Goal: Information Seeking & Learning: Learn about a topic

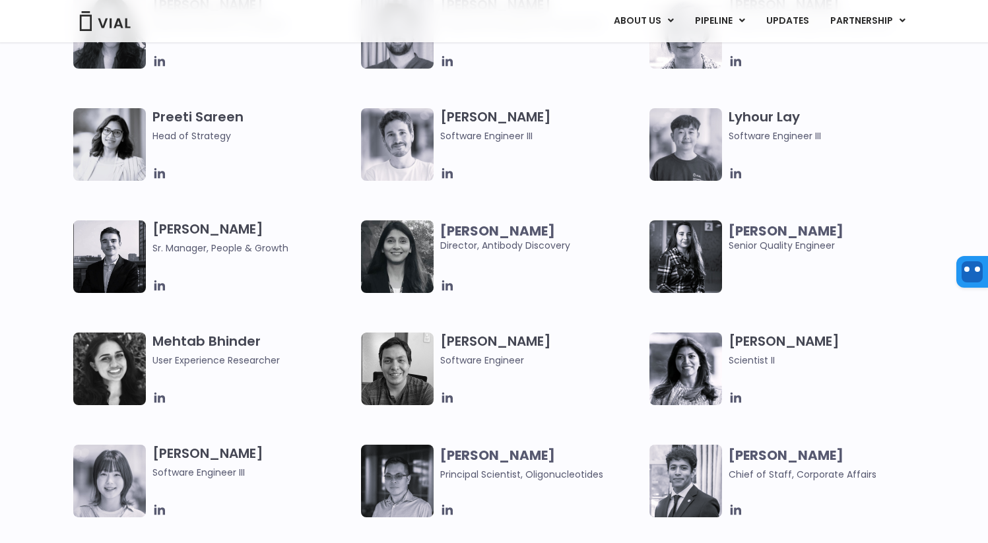
scroll to position [2280, 0]
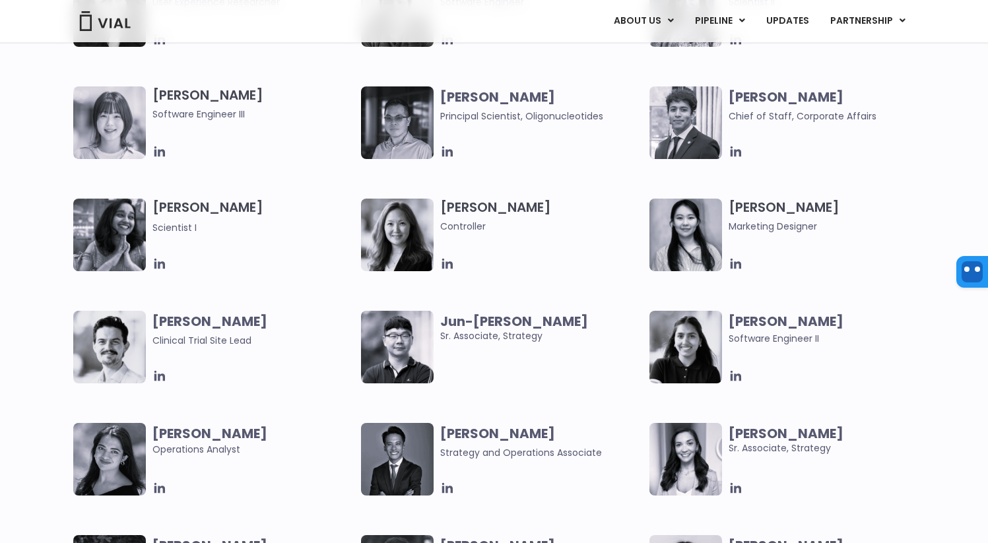
click at [570, 384] on div "[PERSON_NAME] User Experience Researcher [PERSON_NAME] Software Engineer [PERSO…" at bounding box center [505, 310] width 865 height 673
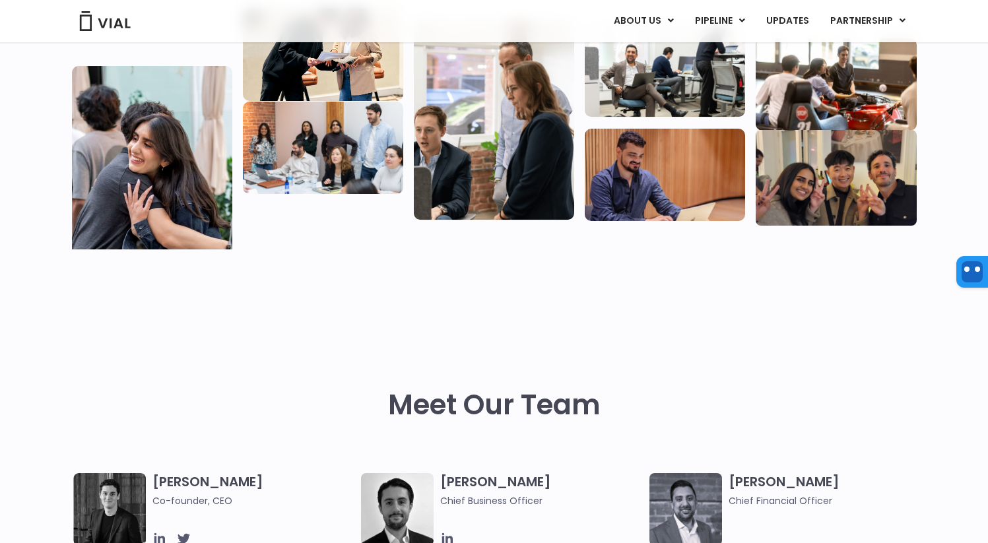
scroll to position [0, 0]
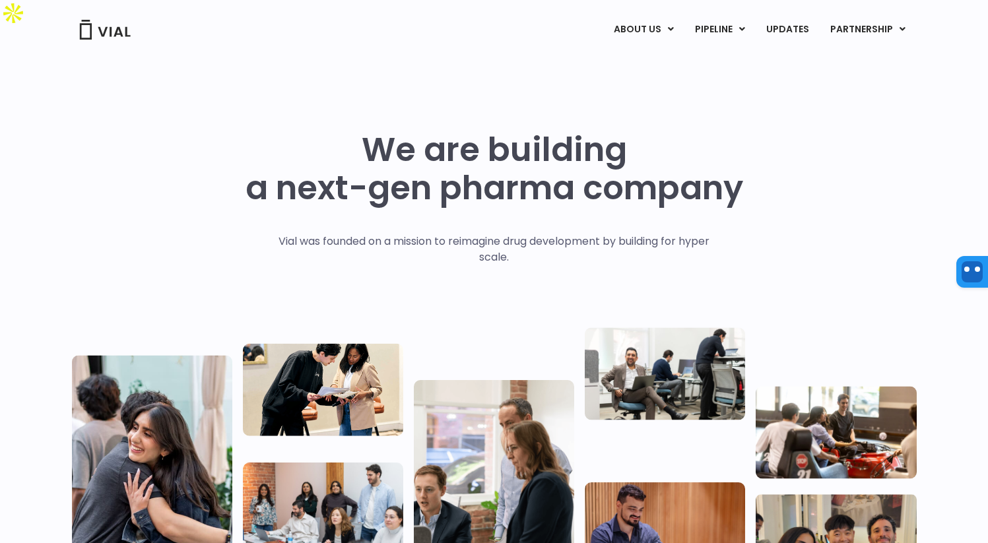
click at [719, 171] on h1 "We are building a next-gen pharma company" at bounding box center [494, 169] width 498 height 77
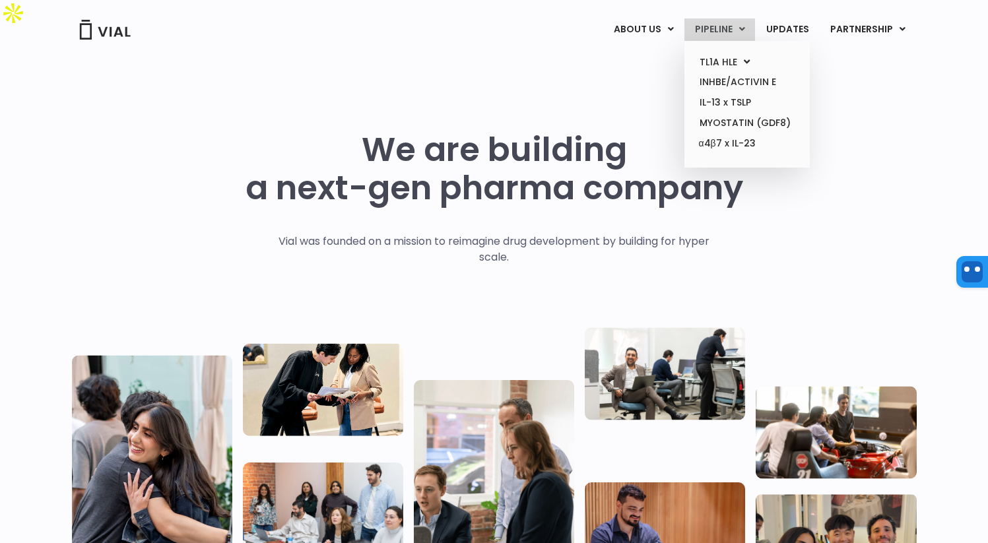
click at [732, 27] on link "PIPELINE" at bounding box center [719, 29] width 71 height 22
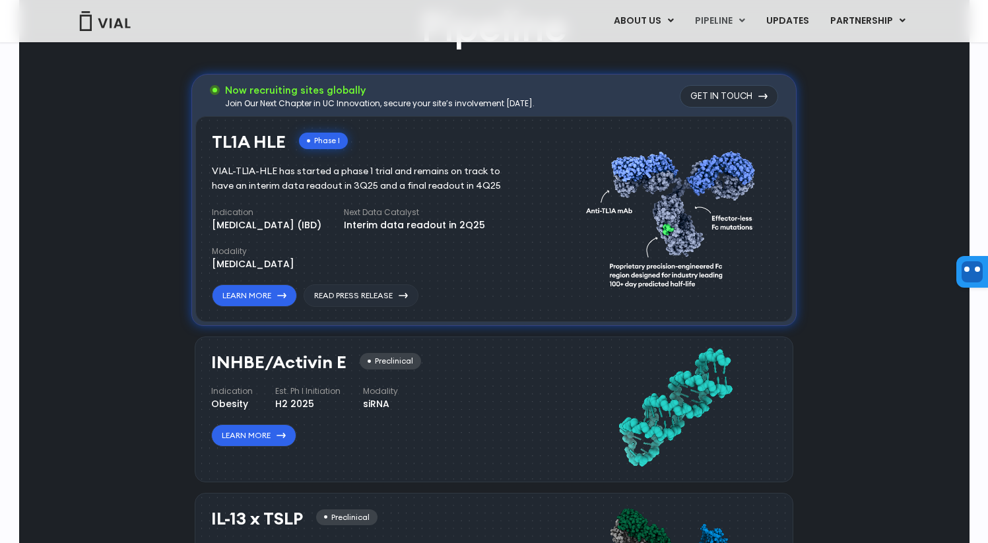
scroll to position [905, 0]
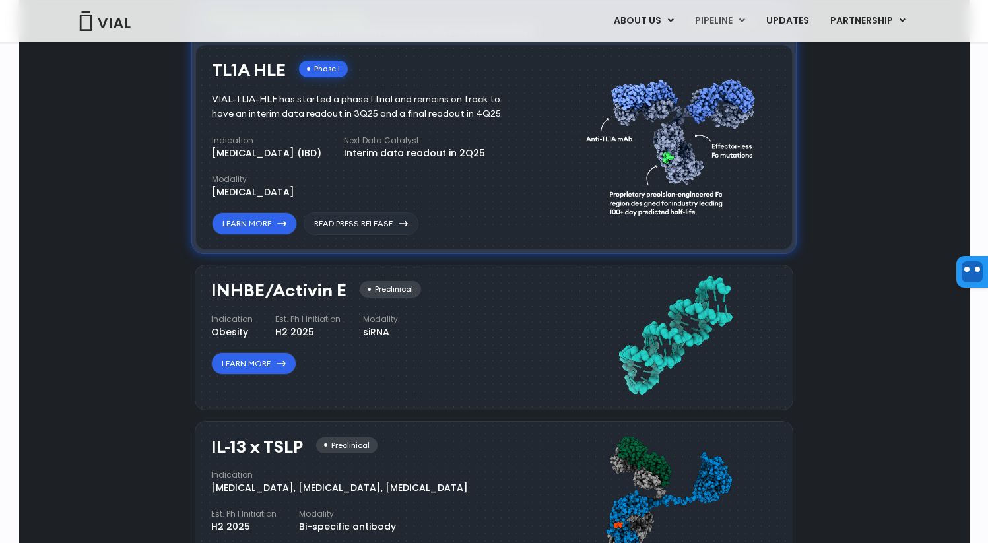
click at [715, 199] on img at bounding box center [674, 144] width 177 height 181
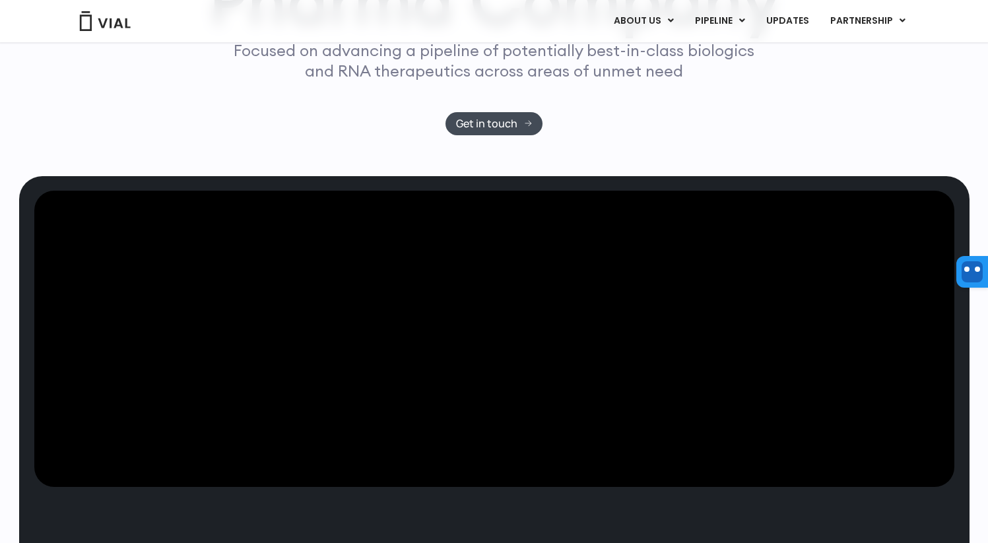
scroll to position [0, 0]
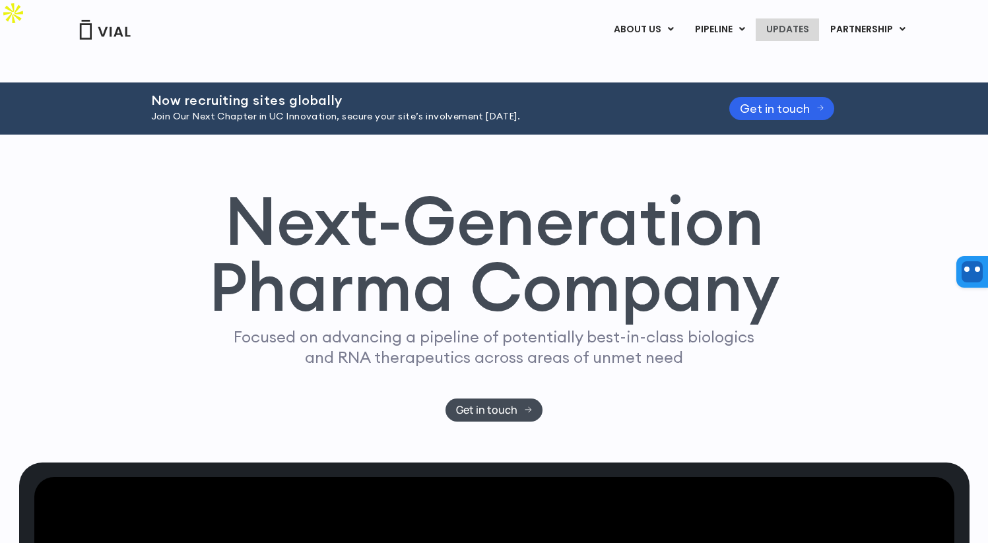
click at [775, 26] on link "UPDATES" at bounding box center [786, 29] width 63 height 22
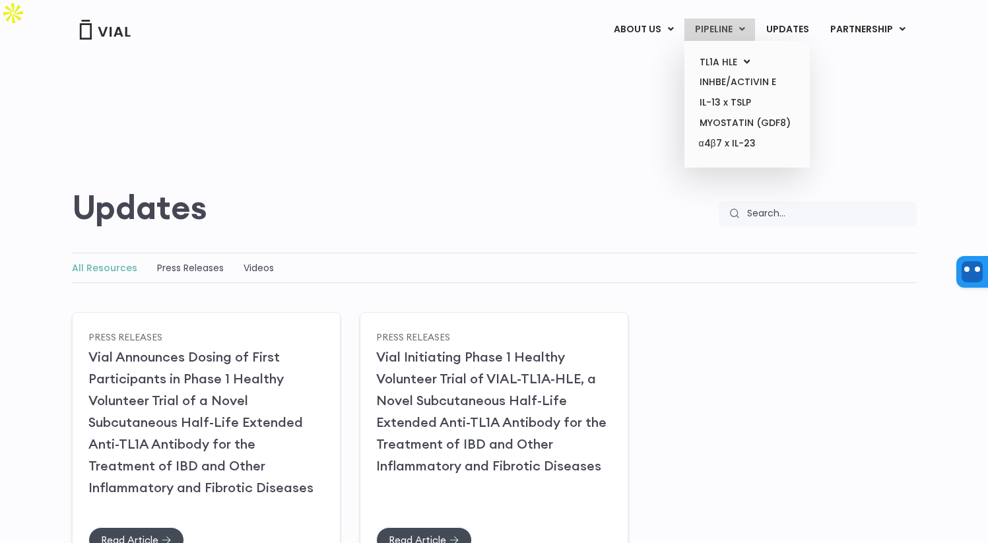
click at [727, 26] on link "PIPELINE" at bounding box center [719, 29] width 71 height 22
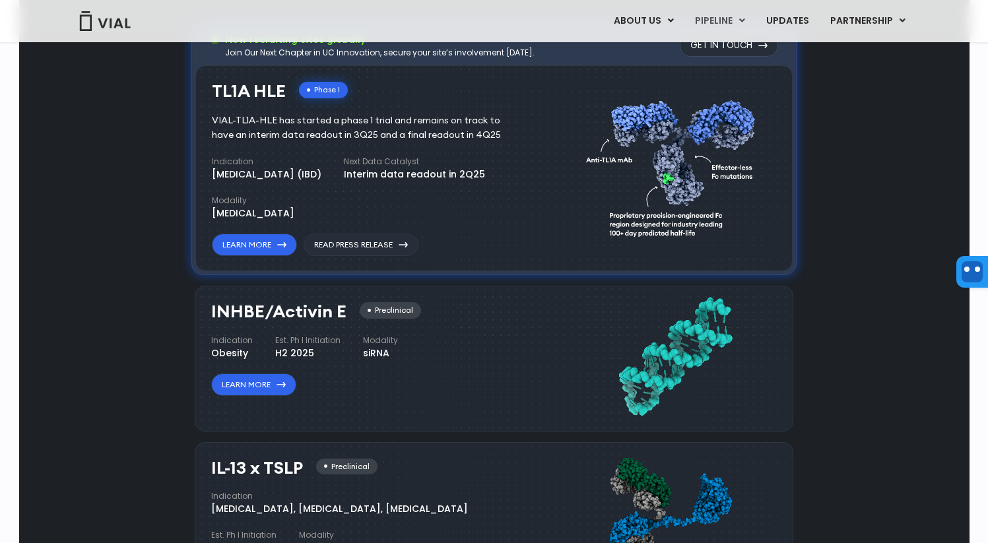
scroll to position [893, 0]
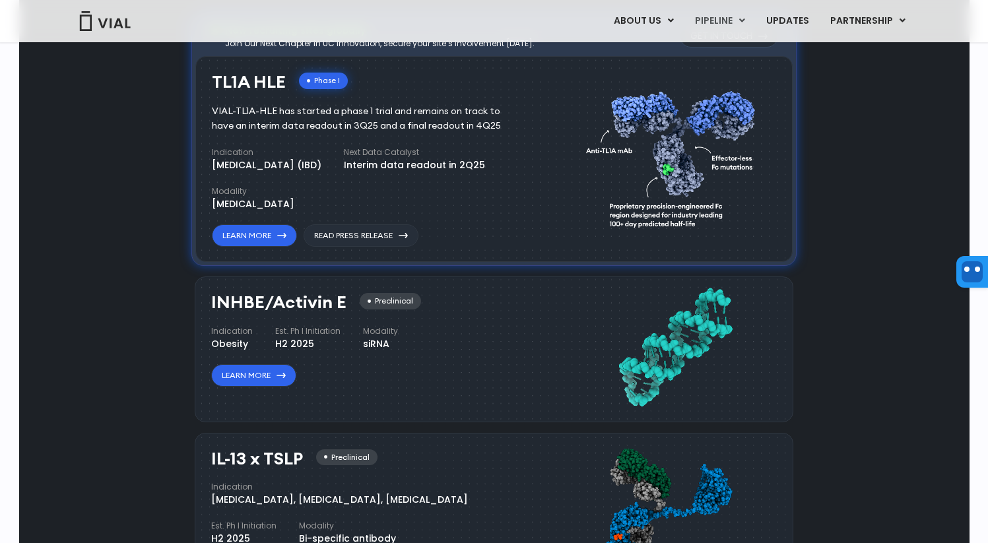
click at [619, 215] on img at bounding box center [674, 156] width 177 height 181
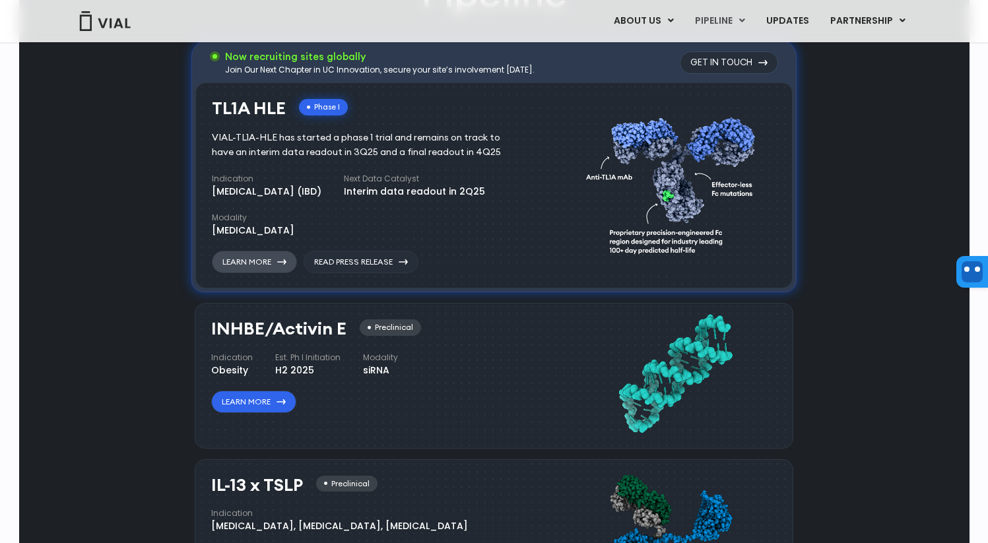
click at [275, 251] on link "Learn More" at bounding box center [254, 262] width 85 height 22
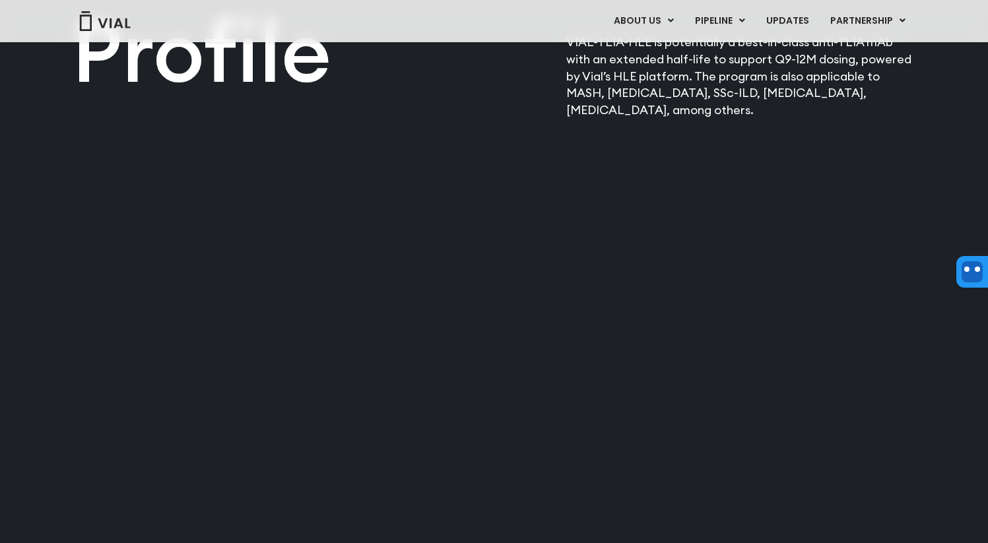
scroll to position [1866, 0]
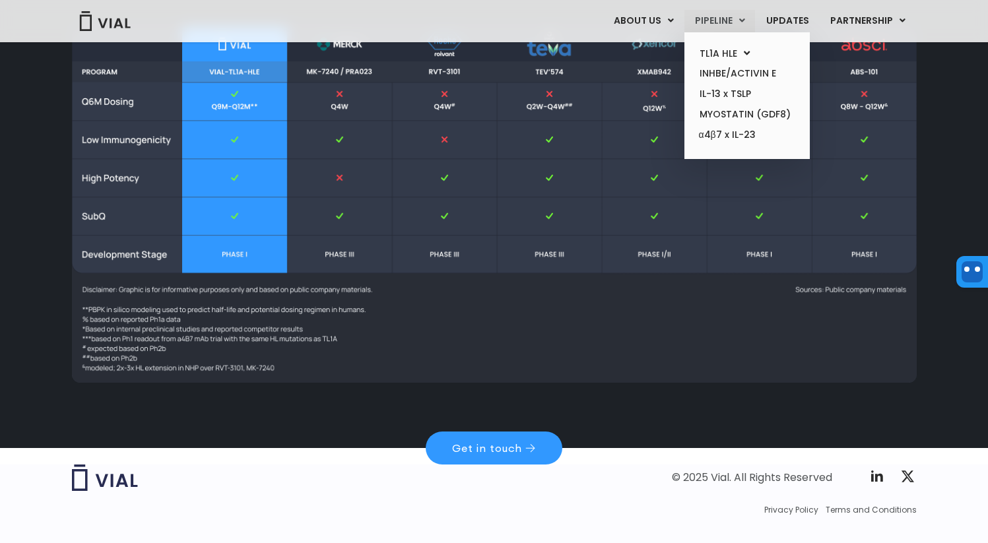
click at [732, 19] on link "PIPELINE" at bounding box center [719, 21] width 71 height 22
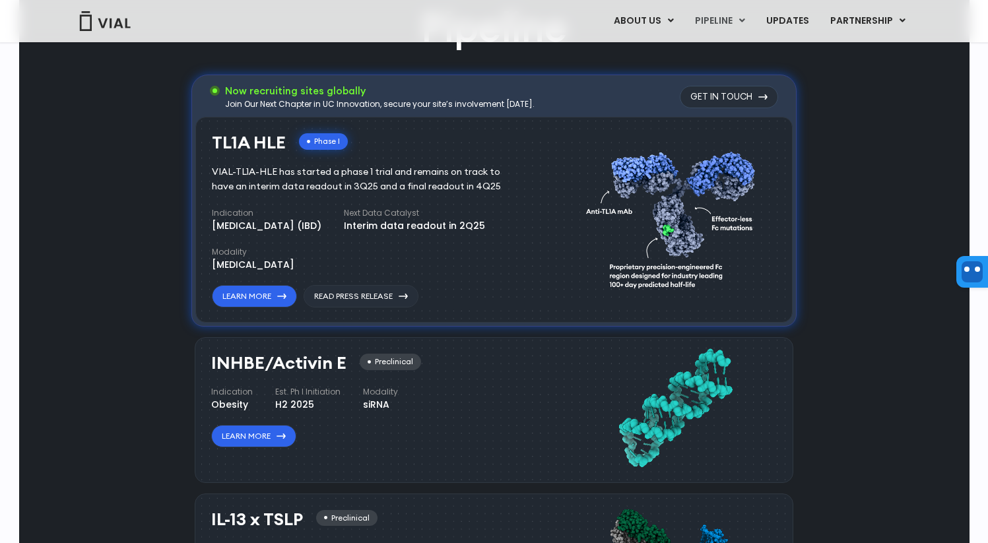
scroll to position [833, 0]
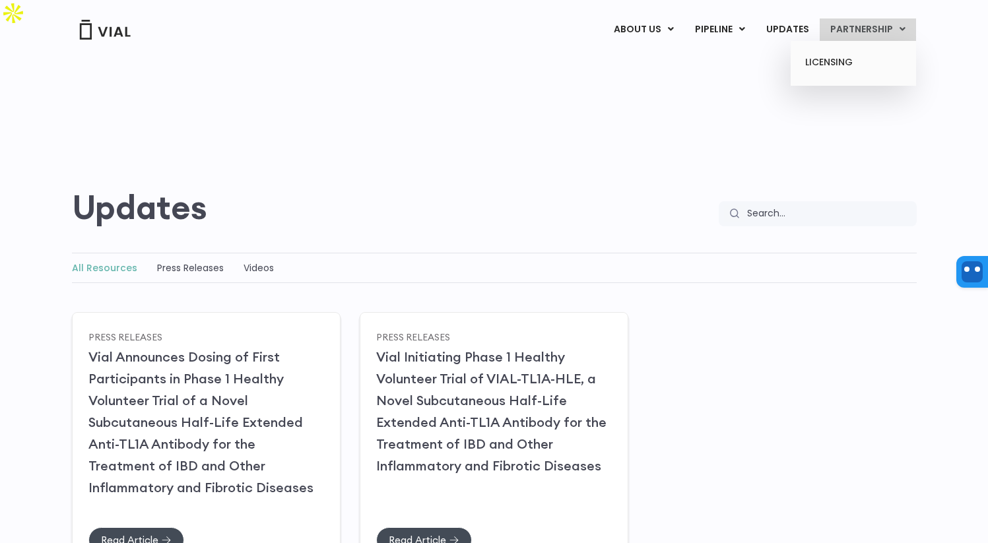
click at [849, 73] on ul "LICENSING" at bounding box center [852, 64] width 125 height 46
click at [829, 66] on link "LICENSING" at bounding box center [852, 62] width 115 height 21
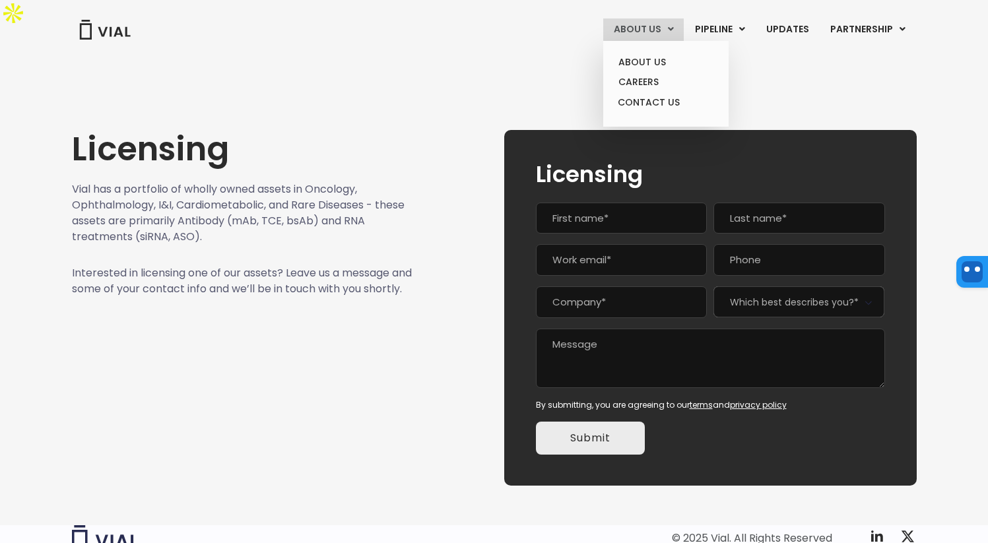
click at [635, 32] on link "ABOUT US" at bounding box center [643, 29] width 80 height 22
click at [645, 79] on link "CAREERS" at bounding box center [665, 82] width 115 height 20
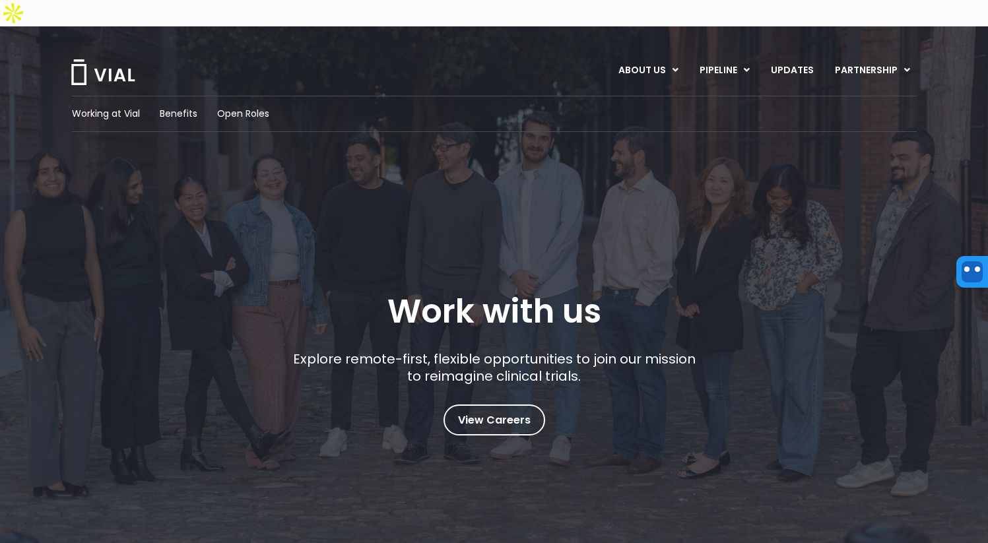
click at [96, 97] on div "Working at Vial Benefits Open Roles" at bounding box center [494, 114] width 845 height 36
click at [98, 107] on span "Working at Vial" at bounding box center [106, 114] width 68 height 14
